Goal: Task Accomplishment & Management: Use online tool/utility

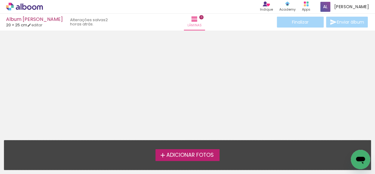
click at [187, 152] on span "Adicionar Fotos" at bounding box center [189, 154] width 47 height 5
click at [0, 0] on input "file" at bounding box center [0, 0] width 0 height 0
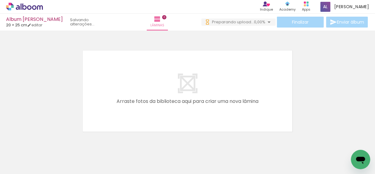
scroll to position [0, 927]
click at [272, 142] on iron-icon at bounding box center [270, 141] width 6 height 6
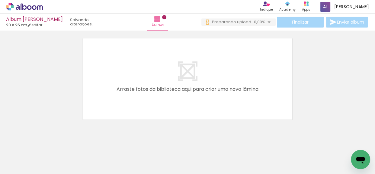
scroll to position [19, 0]
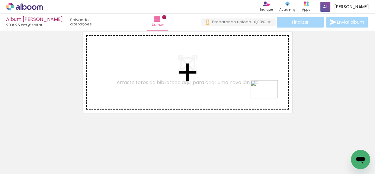
drag, startPoint x: 322, startPoint y: 155, endPoint x: 269, endPoint y: 98, distance: 77.7
click at [269, 98] on quentale-workspace at bounding box center [187, 87] width 375 height 174
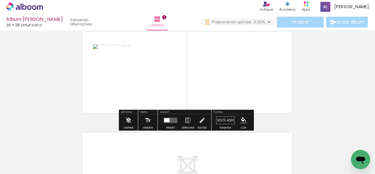
scroll to position [8, 0]
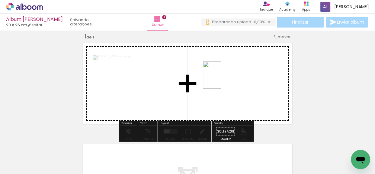
drag, startPoint x: 348, startPoint y: 152, endPoint x: 221, endPoint y: 79, distance: 145.9
click at [221, 79] on quentale-workspace at bounding box center [187, 87] width 375 height 174
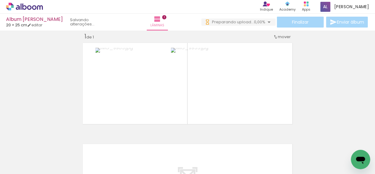
scroll to position [0, 0]
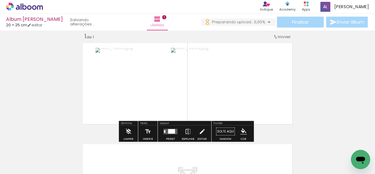
click at [172, 130] on div at bounding box center [171, 131] width 7 height 5
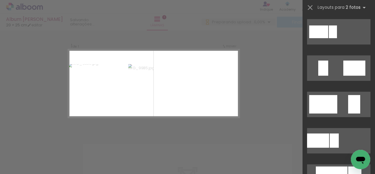
scroll to position [165, 0]
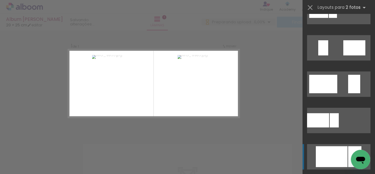
click at [331, 151] on div at bounding box center [332, 156] width 32 height 21
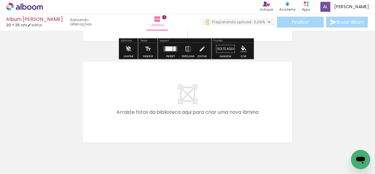
scroll to position [117, 0]
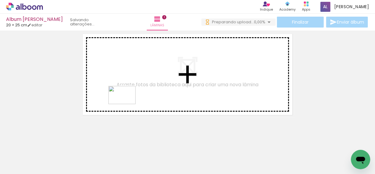
drag, startPoint x: 92, startPoint y: 136, endPoint x: 126, endPoint y: 104, distance: 47.6
click at [126, 104] on quentale-workspace at bounding box center [187, 87] width 375 height 174
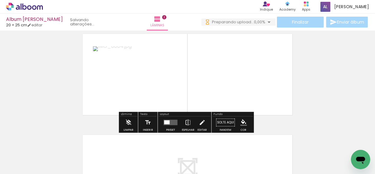
scroll to position [108, 0]
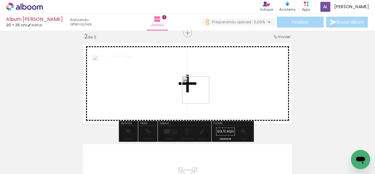
drag, startPoint x: 104, startPoint y: 151, endPoint x: 202, endPoint y: 93, distance: 113.8
click at [202, 93] on quentale-workspace at bounding box center [187, 87] width 375 height 174
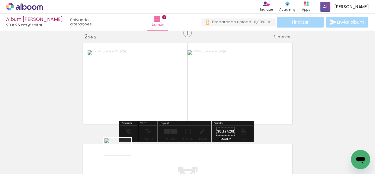
drag, startPoint x: 130, startPoint y: 152, endPoint x: 122, endPoint y: 155, distance: 8.5
click at [122, 155] on div at bounding box center [128, 153] width 30 height 20
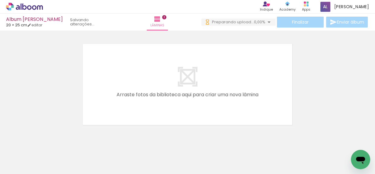
scroll to position [218, 0]
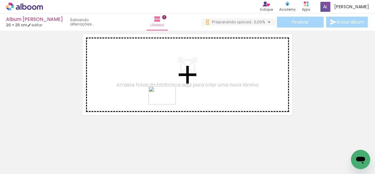
drag, startPoint x: 135, startPoint y: 157, endPoint x: 167, endPoint y: 104, distance: 62.1
click at [167, 104] on quentale-workspace at bounding box center [187, 87] width 375 height 174
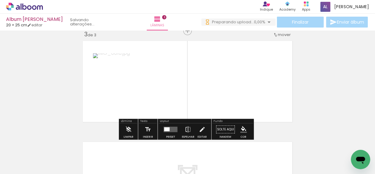
scroll to position [209, 0]
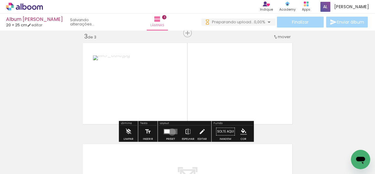
click at [171, 131] on quentale-layouter at bounding box center [171, 131] width 14 height 5
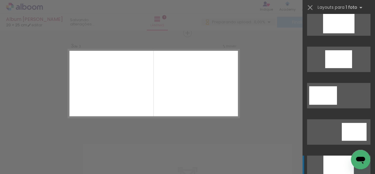
scroll to position [329, 0]
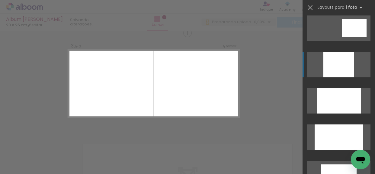
click at [335, 132] on div at bounding box center [339, 136] width 48 height 25
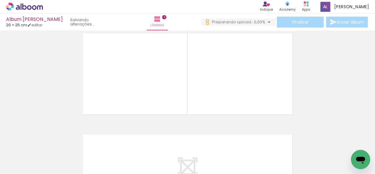
scroll to position [209, 0]
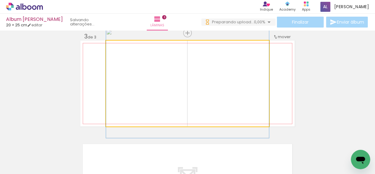
click at [246, 90] on quentale-photo at bounding box center [187, 83] width 163 height 86
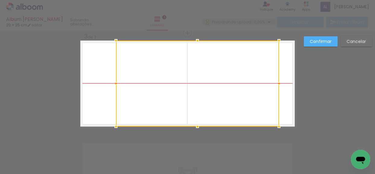
drag, startPoint x: 244, startPoint y: 88, endPoint x: 254, endPoint y: 86, distance: 9.8
click at [254, 86] on div at bounding box center [197, 83] width 163 height 86
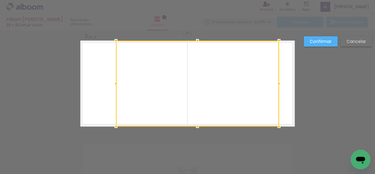
click at [302, 88] on div "Confirmar Cancelar" at bounding box center [187, 30] width 375 height 418
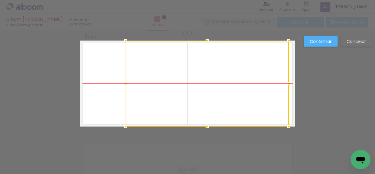
drag, startPoint x: 257, startPoint y: 91, endPoint x: 267, endPoint y: 89, distance: 10.1
click at [267, 89] on div at bounding box center [207, 83] width 163 height 86
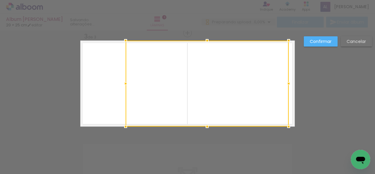
click at [325, 93] on div "Confirmar Cancelar" at bounding box center [187, 30] width 375 height 418
click at [309, 40] on paper-button "Confirmar" at bounding box center [321, 41] width 34 height 10
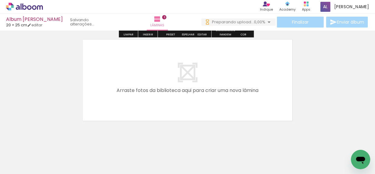
scroll to position [319, 0]
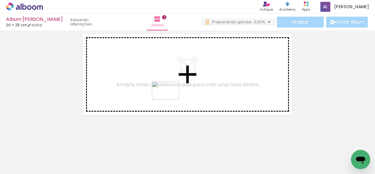
drag, startPoint x: 166, startPoint y: 159, endPoint x: 170, endPoint y: 99, distance: 59.9
click at [170, 99] on quentale-workspace at bounding box center [187, 87] width 375 height 174
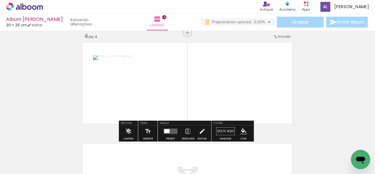
scroll to position [310, 0]
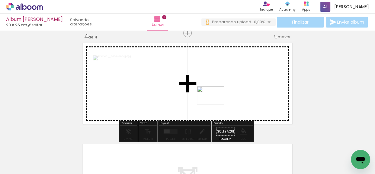
drag, startPoint x: 202, startPoint y: 156, endPoint x: 215, endPoint y: 104, distance: 53.5
click at [215, 104] on quentale-workspace at bounding box center [187, 87] width 375 height 174
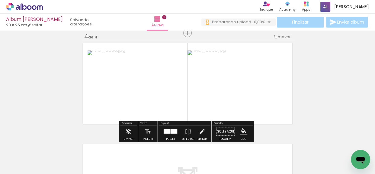
click at [166, 131] on div at bounding box center [167, 131] width 6 height 5
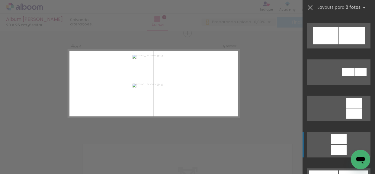
scroll to position [549, 0]
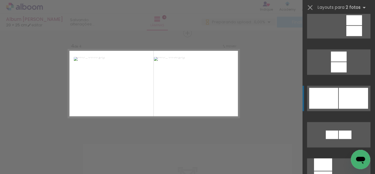
click at [336, 96] on quentale-layouter at bounding box center [338, 97] width 63 height 25
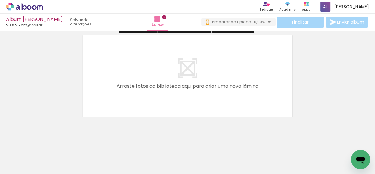
scroll to position [420, 0]
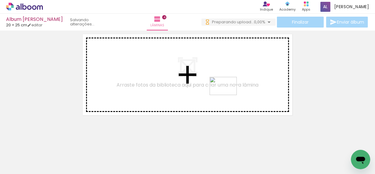
drag, startPoint x: 234, startPoint y: 160, endPoint x: 228, endPoint y: 95, distance: 65.8
click at [228, 95] on quentale-workspace at bounding box center [187, 87] width 375 height 174
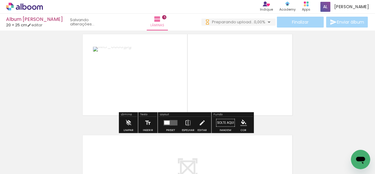
scroll to position [411, 0]
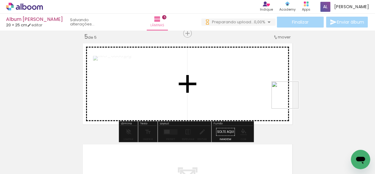
drag, startPoint x: 300, startPoint y: 156, endPoint x: 287, endPoint y: 94, distance: 63.1
click at [287, 94] on quentale-workspace at bounding box center [187, 87] width 375 height 174
click at [287, 94] on quentale-layouter at bounding box center [187, 84] width 214 height 86
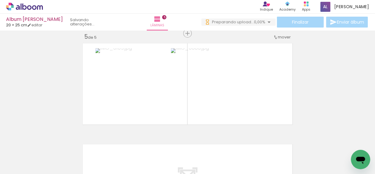
scroll to position [0, 95]
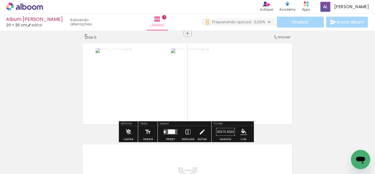
click at [175, 136] on quentale-thumb at bounding box center [168, 153] width 34 height 35
click at [175, 130] on quentale-layouter at bounding box center [171, 131] width 14 height 5
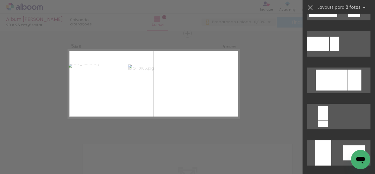
scroll to position [274, 0]
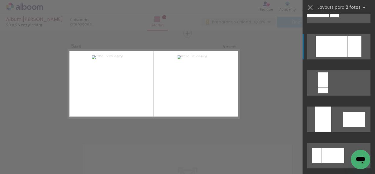
click at [337, 50] on div at bounding box center [332, 46] width 32 height 21
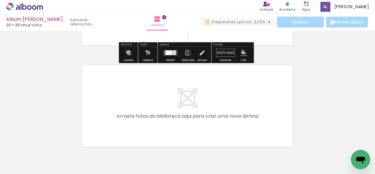
scroll to position [493, 0]
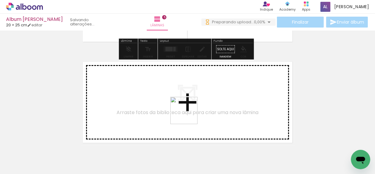
drag, startPoint x: 180, startPoint y: 158, endPoint x: 188, endPoint y: 114, distance: 45.5
click at [188, 114] on quentale-workspace at bounding box center [187, 87] width 375 height 174
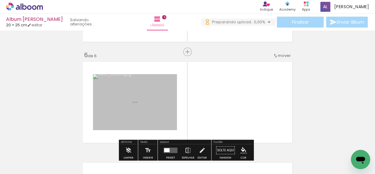
scroll to position [512, 0]
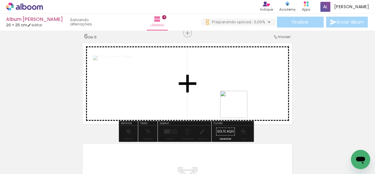
drag, startPoint x: 241, startPoint y: 157, endPoint x: 237, endPoint y: 104, distance: 53.3
click at [237, 104] on quentale-workspace at bounding box center [187, 87] width 375 height 174
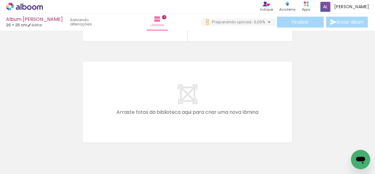
scroll to position [622, 0]
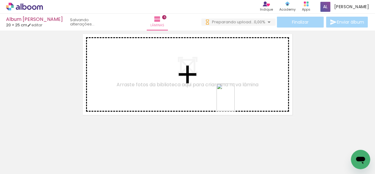
drag, startPoint x: 243, startPoint y: 160, endPoint x: 235, endPoint y: 101, distance: 60.1
click at [235, 101] on quentale-workspace at bounding box center [187, 87] width 375 height 174
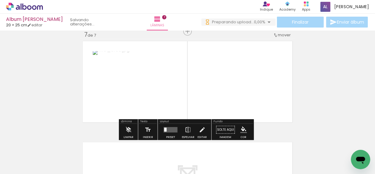
scroll to position [612, 0]
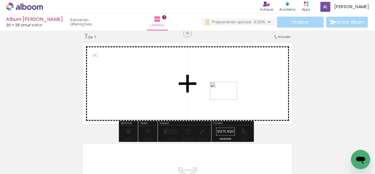
drag, startPoint x: 270, startPoint y: 158, endPoint x: 228, endPoint y: 100, distance: 71.6
click at [228, 100] on quentale-workspace at bounding box center [187, 87] width 375 height 174
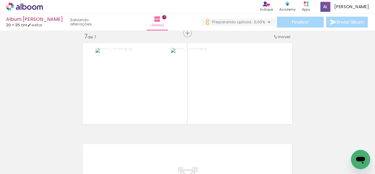
scroll to position [0, 324]
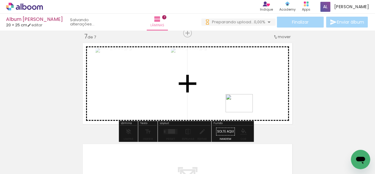
drag, startPoint x: 211, startPoint y: 158, endPoint x: 244, endPoint y: 112, distance: 56.5
click at [244, 112] on quentale-workspace at bounding box center [187, 87] width 375 height 174
click at [244, 112] on div at bounding box center [224, 83] width 107 height 71
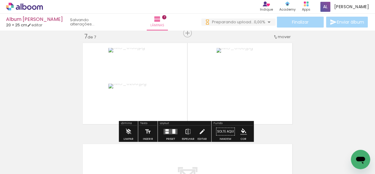
click at [174, 131] on quentale-layouter at bounding box center [171, 130] width 14 height 5
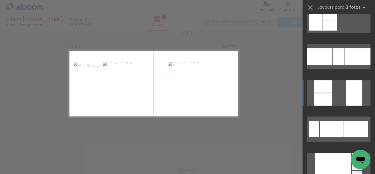
scroll to position [165, 0]
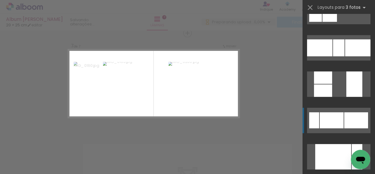
click at [335, 118] on div at bounding box center [332, 120] width 24 height 16
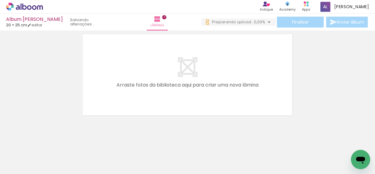
scroll to position [0, 308]
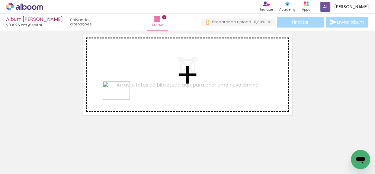
drag, startPoint x: 66, startPoint y: 155, endPoint x: 121, endPoint y: 99, distance: 78.1
click at [121, 99] on quentale-workspace at bounding box center [187, 87] width 375 height 174
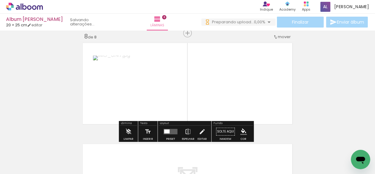
scroll to position [713, 0]
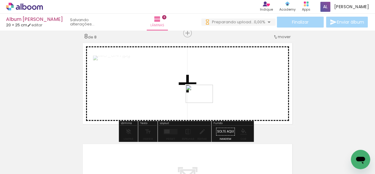
drag, startPoint x: 194, startPoint y: 159, endPoint x: 204, endPoint y: 103, distance: 56.9
click at [204, 103] on quentale-workspace at bounding box center [187, 87] width 375 height 174
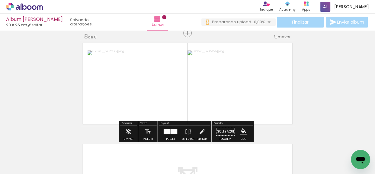
scroll to position [0, 392]
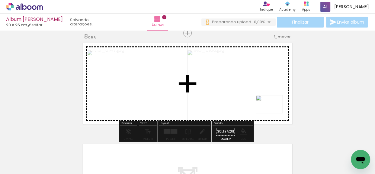
drag, startPoint x: 277, startPoint y: 160, endPoint x: 274, endPoint y: 113, distance: 47.5
click at [274, 113] on quentale-workspace at bounding box center [187, 87] width 375 height 174
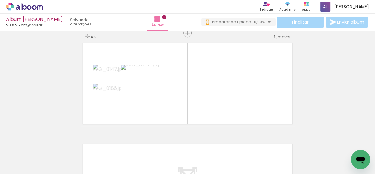
scroll to position [0, 894]
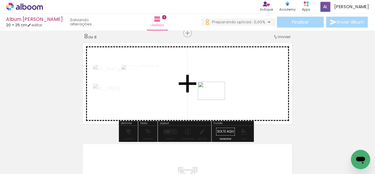
drag, startPoint x: 184, startPoint y: 153, endPoint x: 216, endPoint y: 100, distance: 62.1
click at [216, 100] on quentale-workspace at bounding box center [187, 87] width 375 height 174
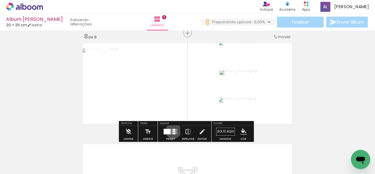
click at [173, 130] on div at bounding box center [174, 130] width 3 height 1
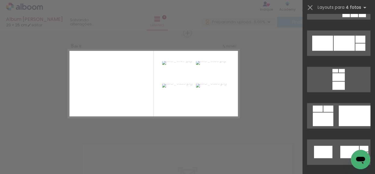
scroll to position [1619, 0]
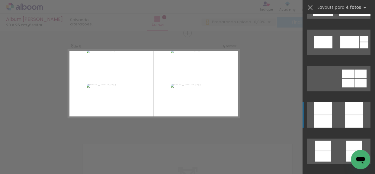
click at [332, 115] on quentale-layouter at bounding box center [338, 114] width 63 height 25
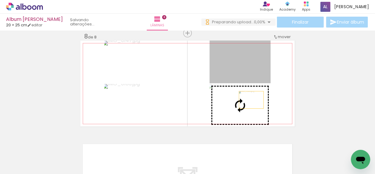
drag, startPoint x: 245, startPoint y: 66, endPoint x: 249, endPoint y: 99, distance: 34.1
click at [0, 0] on slot at bounding box center [0, 0] width 0 height 0
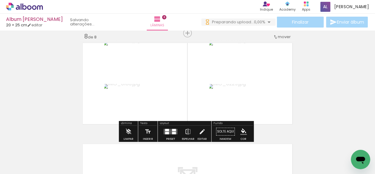
click at [280, 86] on quentale-layouter at bounding box center [187, 83] width 214 height 86
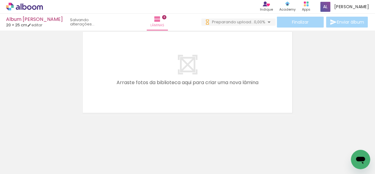
scroll to position [0, 369]
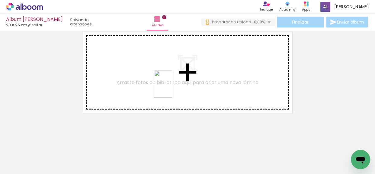
drag, startPoint x: 205, startPoint y: 162, endPoint x: 303, endPoint y: 150, distance: 98.3
click at [167, 71] on quentale-workspace at bounding box center [187, 87] width 375 height 174
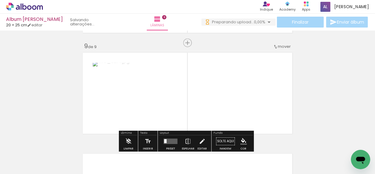
scroll to position [814, 0]
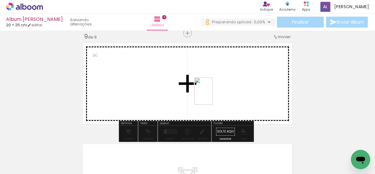
drag, startPoint x: 235, startPoint y: 154, endPoint x: 211, endPoint y: 93, distance: 65.3
click at [211, 93] on quentale-workspace at bounding box center [187, 87] width 375 height 174
drag, startPoint x: 333, startPoint y: 160, endPoint x: 251, endPoint y: 100, distance: 101.6
click at [251, 100] on quentale-workspace at bounding box center [187, 87] width 375 height 174
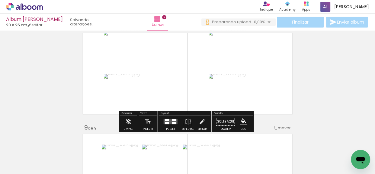
scroll to position [732, 0]
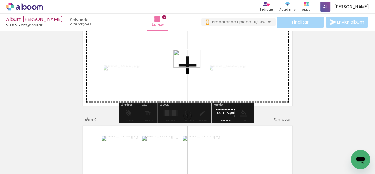
drag, startPoint x: 52, startPoint y: 155, endPoint x: 192, endPoint y: 67, distance: 165.2
click at [192, 67] on quentale-workspace at bounding box center [187, 87] width 375 height 174
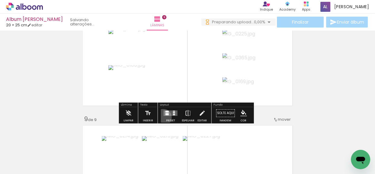
click at [162, 117] on div at bounding box center [170, 113] width 16 height 12
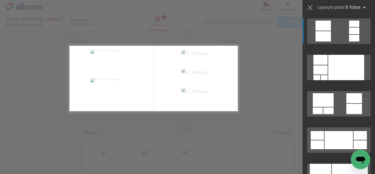
scroll to position [713, 0]
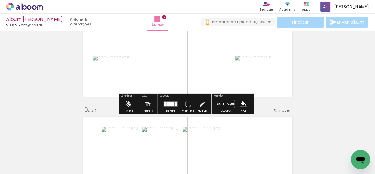
scroll to position [0, 422]
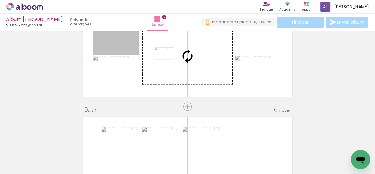
drag, startPoint x: 125, startPoint y: 45, endPoint x: 162, endPoint y: 53, distance: 38.0
click at [0, 0] on slot at bounding box center [0, 0] width 0 height 0
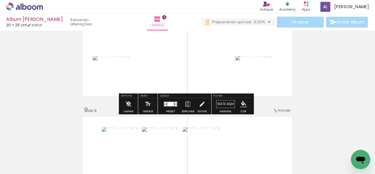
click at [201, 64] on quentale-photo at bounding box center [187, 55] width 94 height 61
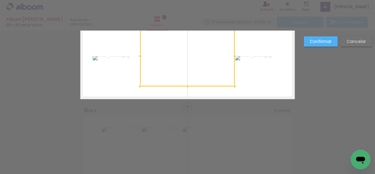
scroll to position [713, 0]
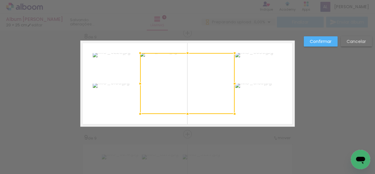
click at [197, 69] on div at bounding box center [187, 83] width 94 height 61
click at [0, 0] on slot "Confirmar" at bounding box center [0, 0] width 0 height 0
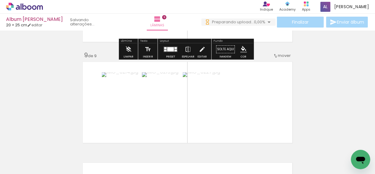
scroll to position [796, 0]
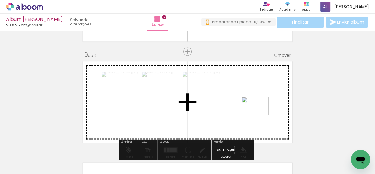
drag, startPoint x: 222, startPoint y: 158, endPoint x: 260, endPoint y: 115, distance: 57.2
click at [260, 115] on quentale-workspace at bounding box center [187, 87] width 375 height 174
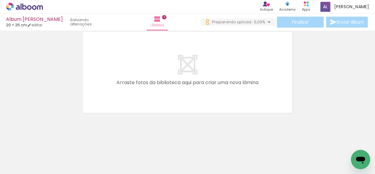
scroll to position [0, 593]
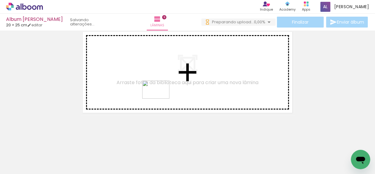
drag, startPoint x: 149, startPoint y: 157, endPoint x: 160, endPoint y: 98, distance: 59.9
click at [160, 98] on quentale-workspace at bounding box center [187, 87] width 375 height 174
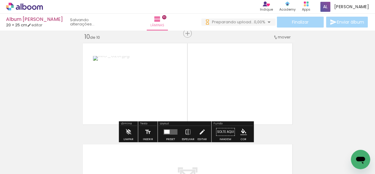
scroll to position [915, 0]
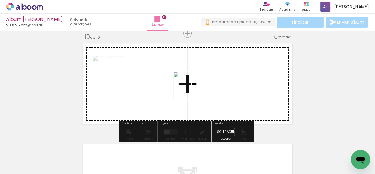
drag, startPoint x: 182, startPoint y: 154, endPoint x: 191, endPoint y: 90, distance: 65.2
click at [191, 90] on quentale-workspace at bounding box center [187, 87] width 375 height 174
drag, startPoint x: 210, startPoint y: 157, endPoint x: 223, endPoint y: 103, distance: 55.9
click at [223, 103] on quentale-workspace at bounding box center [187, 87] width 375 height 174
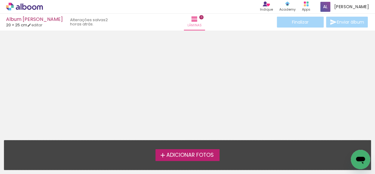
click at [0, 0] on slot "2 horas atrás." at bounding box center [0, 0] width 0 height 0
click at [202, 154] on span "Adicionar Fotos" at bounding box center [189, 154] width 47 height 5
click at [0, 0] on input "file" at bounding box center [0, 0] width 0 height 0
click at [191, 155] on span "Adicionar Fotos" at bounding box center [189, 154] width 47 height 5
click at [0, 0] on input "file" at bounding box center [0, 0] width 0 height 0
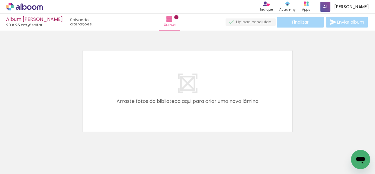
scroll to position [8, 0]
